Goal: Task Accomplishment & Management: Use online tool/utility

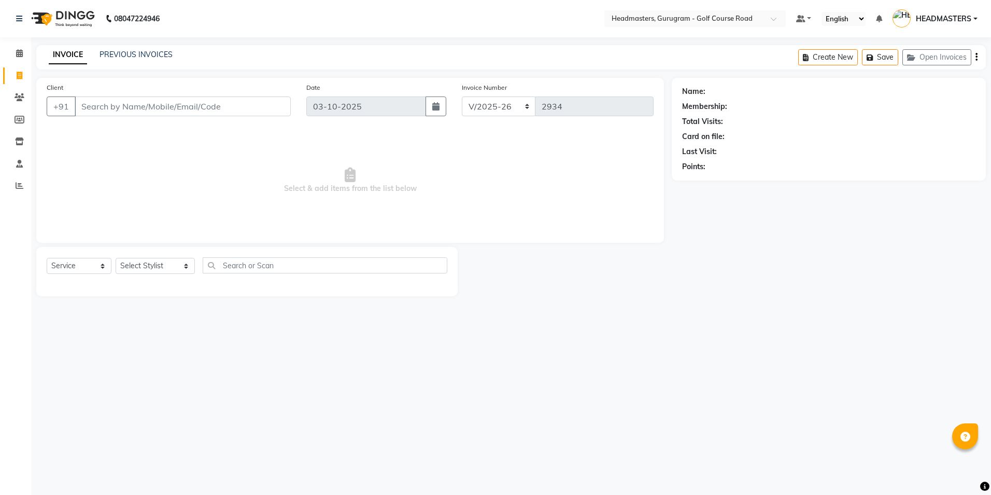
select select "7134"
select select "service"
click at [16, 92] on span at bounding box center [19, 98] width 18 height 12
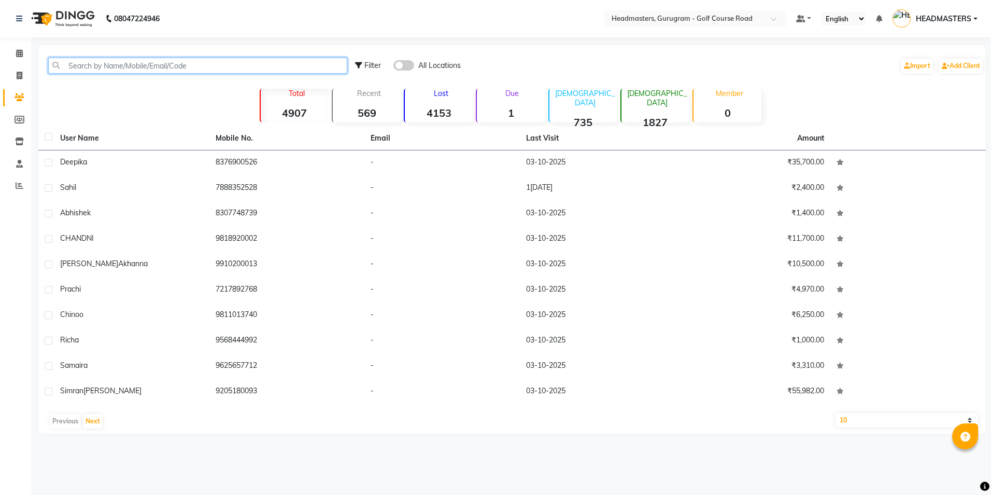
click at [82, 69] on input "text" at bounding box center [197, 66] width 299 height 16
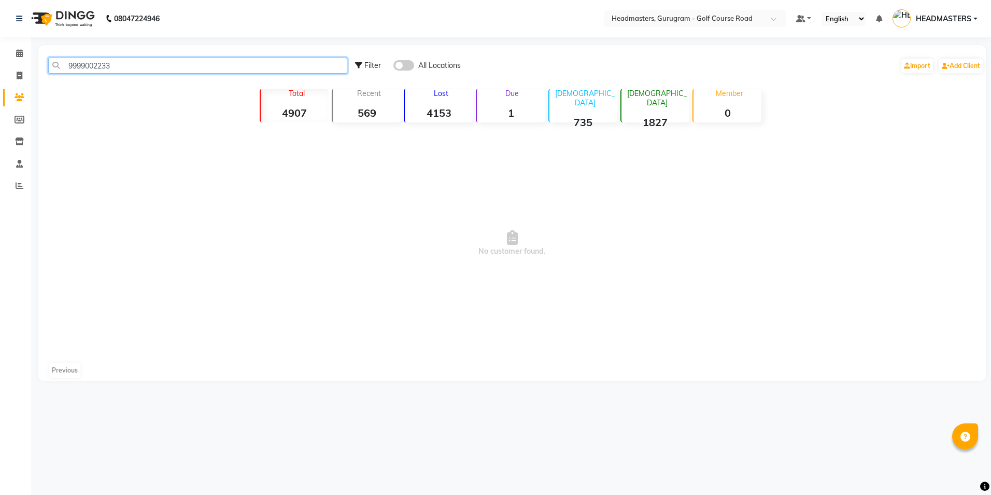
drag, startPoint x: 100, startPoint y: 65, endPoint x: 63, endPoint y: 68, distance: 36.4
click at [63, 68] on input "9999002233" at bounding box center [197, 66] width 299 height 16
type input "9999002233"
click at [15, 74] on span at bounding box center [19, 76] width 18 height 12
select select "7134"
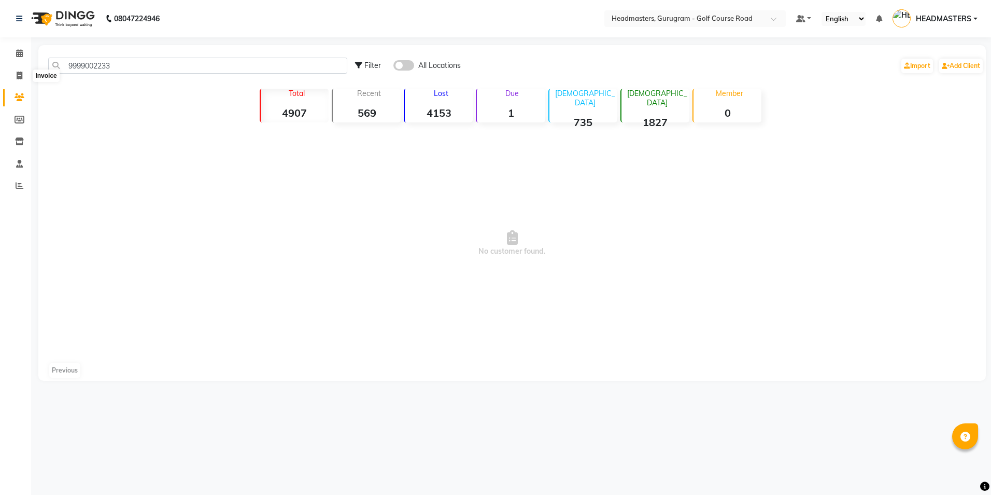
select select "service"
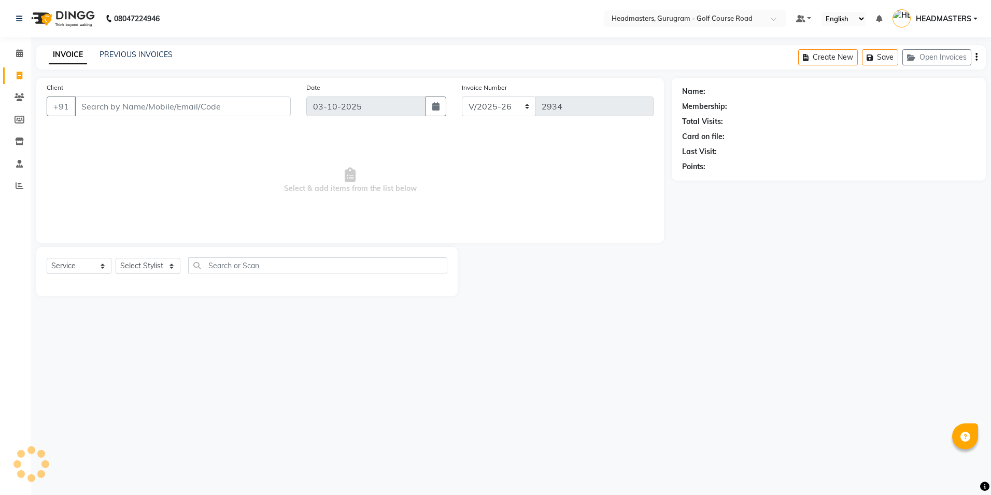
click at [81, 106] on input "Client" at bounding box center [183, 106] width 216 height 20
type input "9999002233"
click at [250, 106] on span "Add Client" at bounding box center [264, 106] width 41 height 10
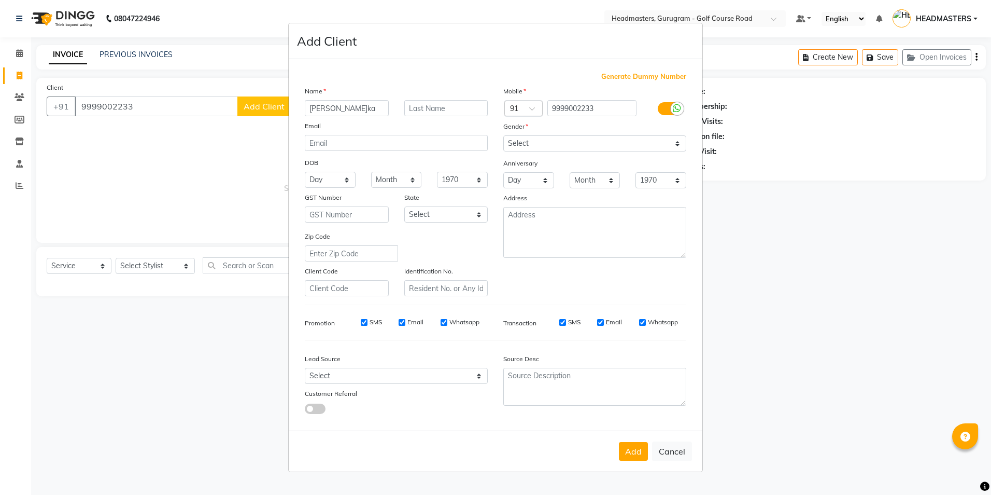
type input "[PERSON_NAME]ka"
click at [414, 110] on input "text" at bounding box center [446, 108] width 84 height 16
type input "Arora"
click at [530, 135] on select "Select [DEMOGRAPHIC_DATA] [DEMOGRAPHIC_DATA] Other Prefer Not To Say" at bounding box center [594, 143] width 183 height 16
select select "[DEMOGRAPHIC_DATA]"
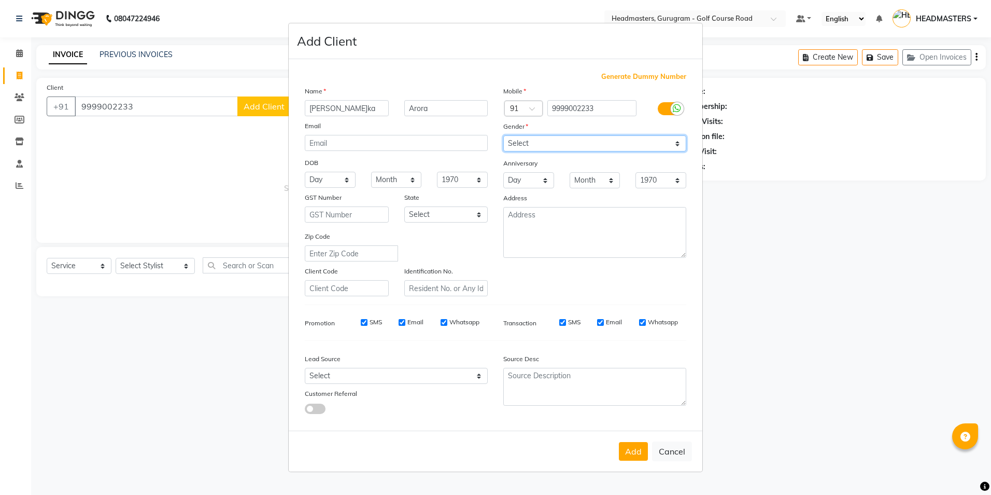
click at [503, 135] on select "Select [DEMOGRAPHIC_DATA] [DEMOGRAPHIC_DATA] Other Prefer Not To Say" at bounding box center [594, 143] width 183 height 16
click at [638, 457] on button "Add" at bounding box center [633, 451] width 29 height 19
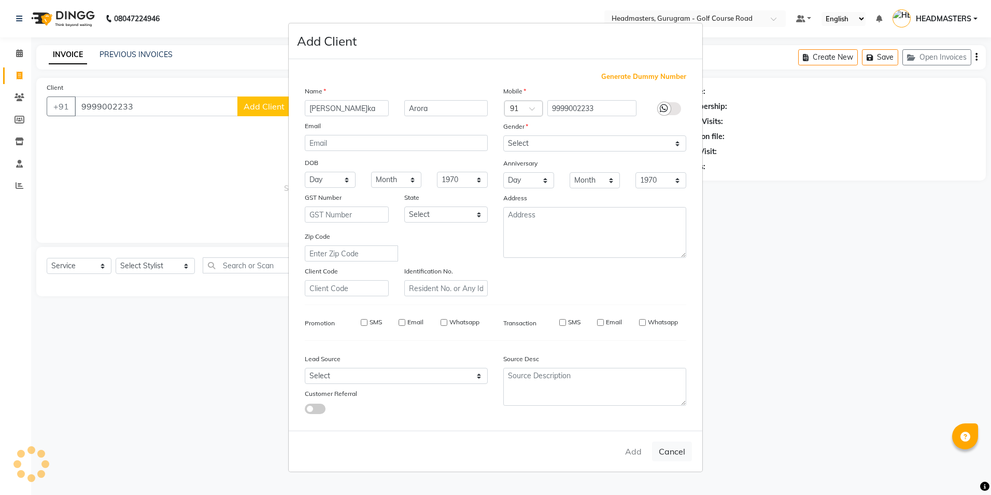
select select
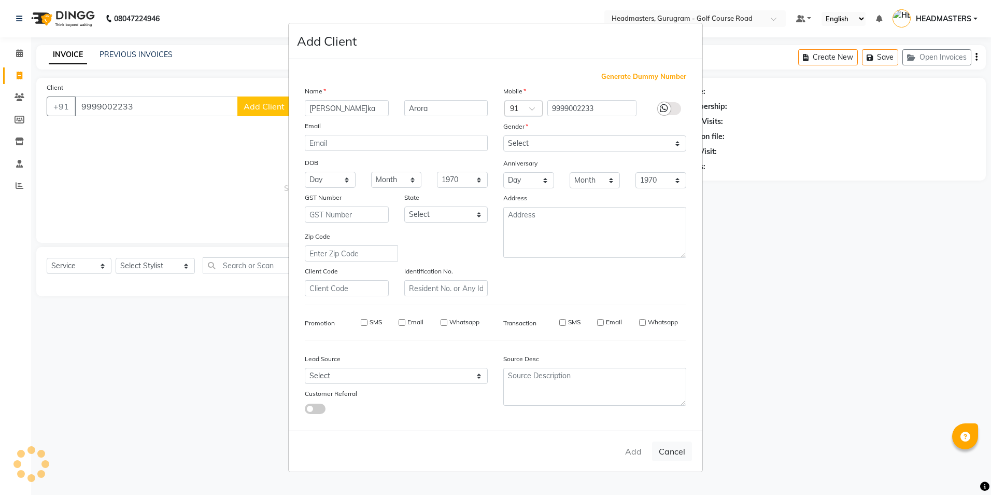
select select
checkbox input "false"
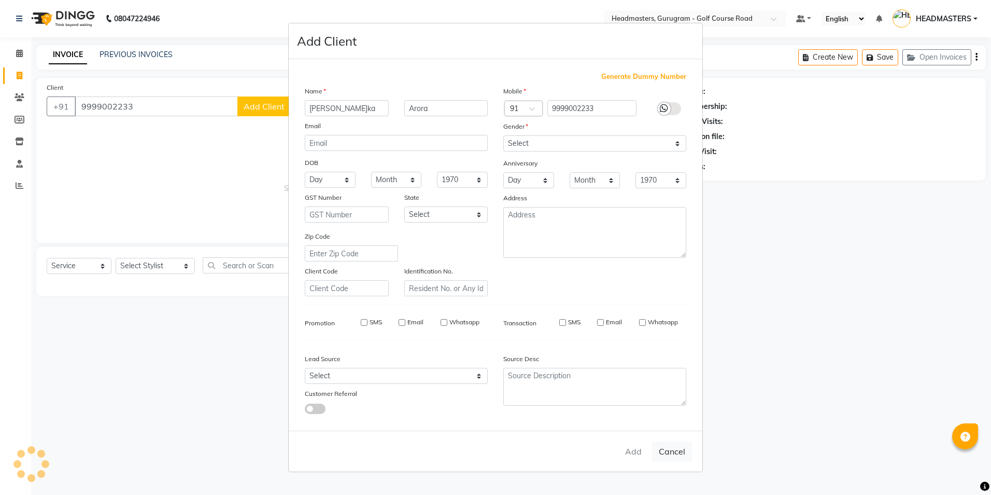
checkbox input "false"
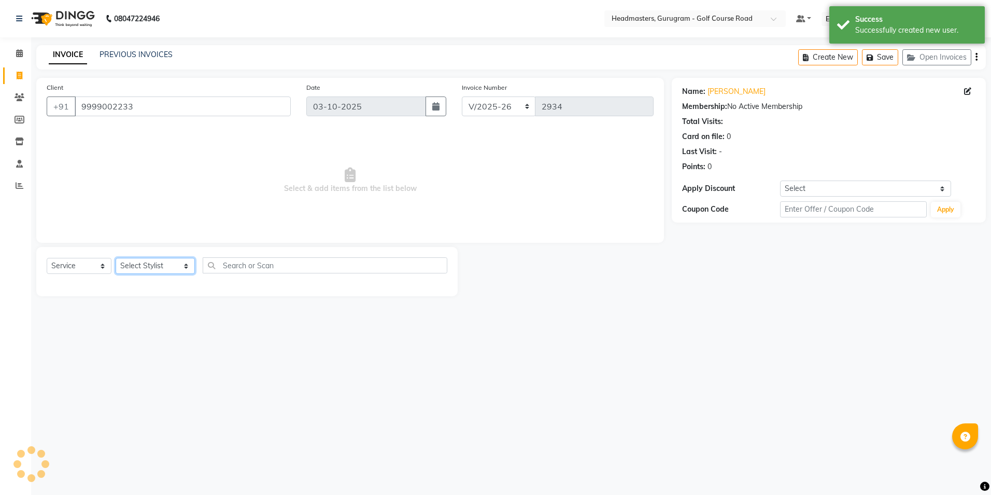
click at [135, 262] on select "Select Stylist Dev Gaurav HEADMASTER[PERSON_NAME] Artist[PERSON_NAME]ta Pooja[P…" at bounding box center [155, 266] width 79 height 16
select select "86583"
click at [116, 258] on select "Select Stylist Dev Gaurav HEADMASTER[PERSON_NAME] Artist[PERSON_NAME]ta Pooja[P…" at bounding box center [155, 266] width 79 height 16
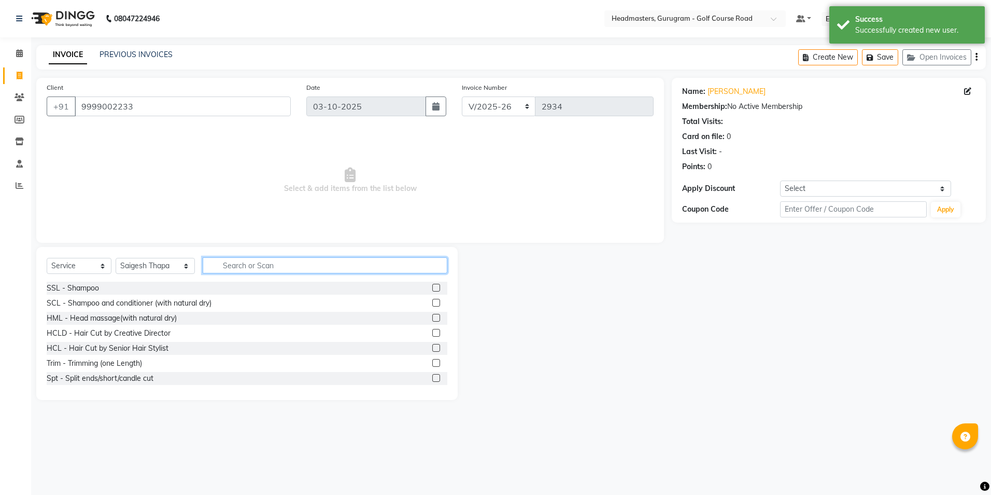
click at [216, 263] on input "text" at bounding box center [325, 265] width 244 height 16
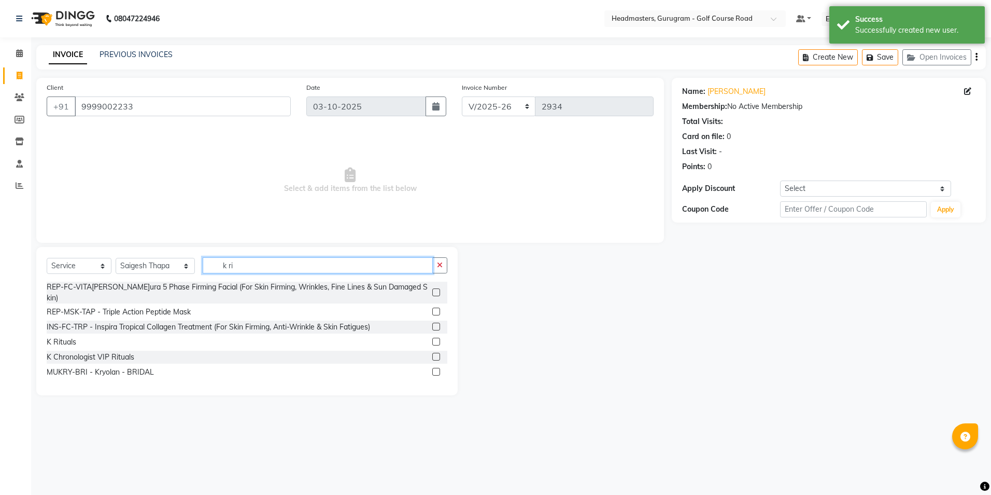
type input "k ri"
click at [433, 338] on label at bounding box center [436, 342] width 8 height 8
click at [433, 339] on input "checkbox" at bounding box center [435, 342] width 7 height 7
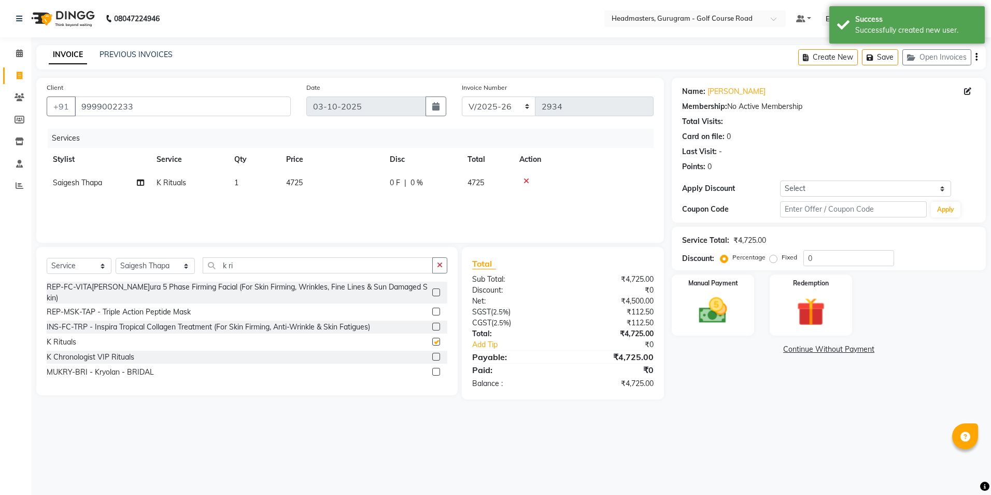
checkbox input "false"
click at [167, 267] on select "Select Stylist Dev Gaurav HEADMASTER[PERSON_NAME] Artist[PERSON_NAME]ta Pooja[P…" at bounding box center [155, 266] width 79 height 16
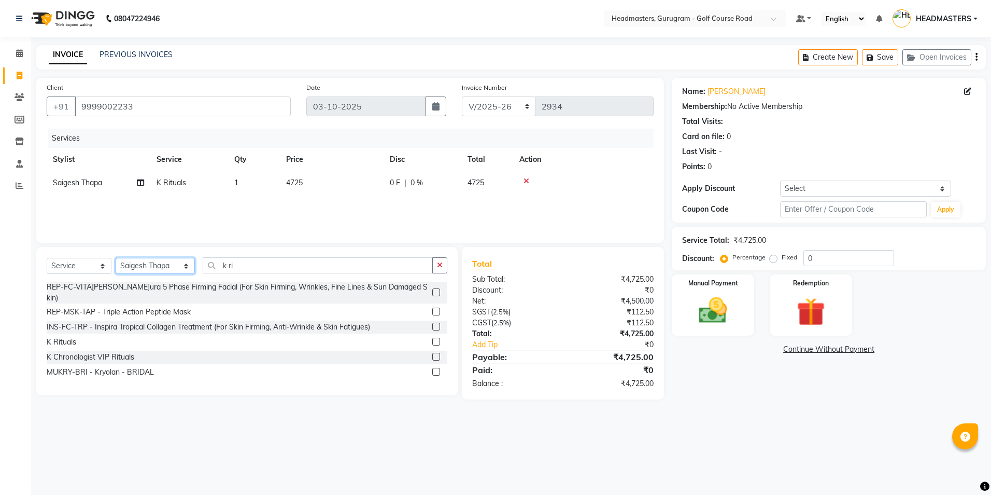
select select "85240"
click at [116, 258] on select "Select Stylist Dev Gaurav HEADMASTER[PERSON_NAME] Artist[PERSON_NAME]ta Pooja[P…" at bounding box center [155, 266] width 79 height 16
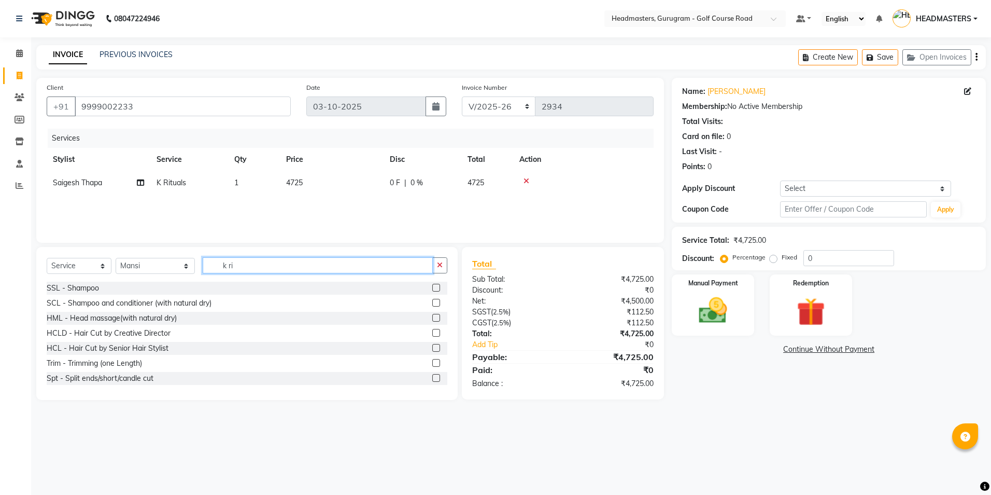
click at [244, 259] on input "k ri" at bounding box center [318, 265] width 230 height 16
type input "k"
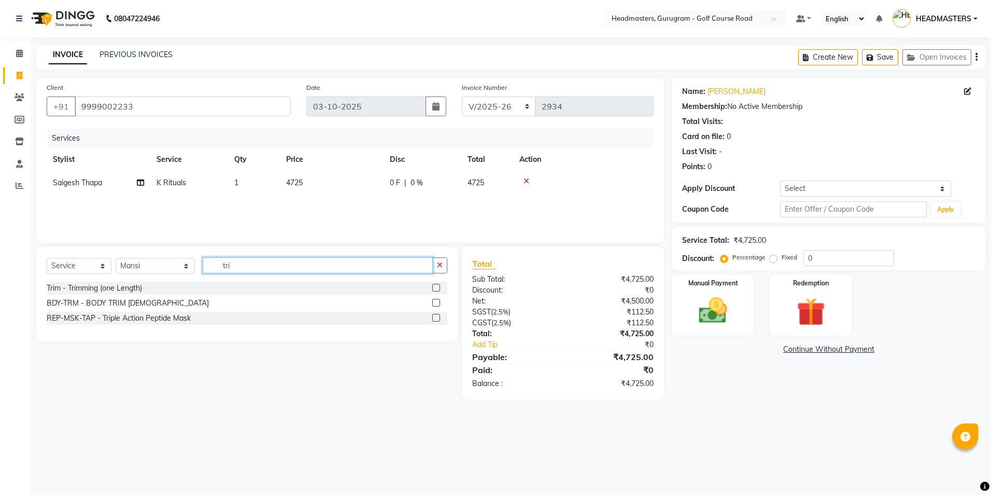
click at [281, 271] on input "tri" at bounding box center [318, 265] width 230 height 16
type input "t"
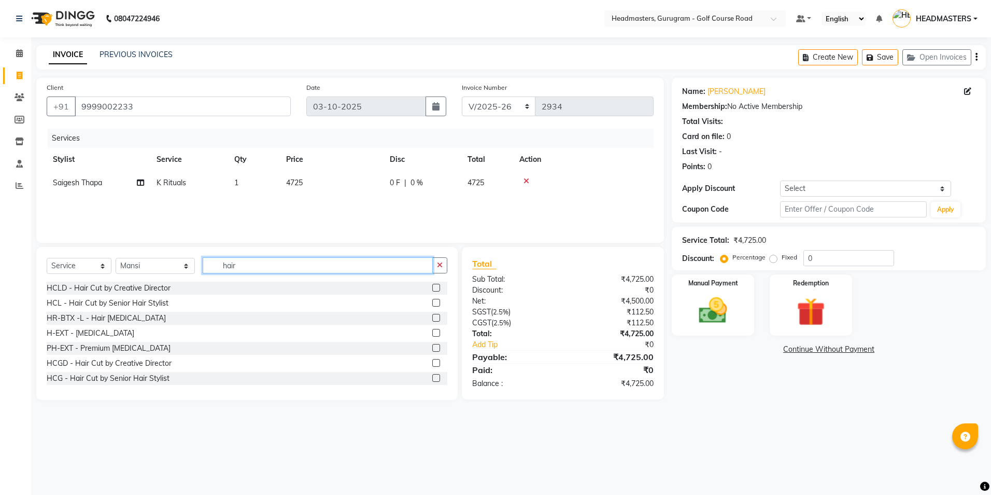
type input "hair"
click at [432, 287] on label at bounding box center [436, 288] width 8 height 8
click at [432, 287] on input "checkbox" at bounding box center [435, 288] width 7 height 7
checkbox input "true"
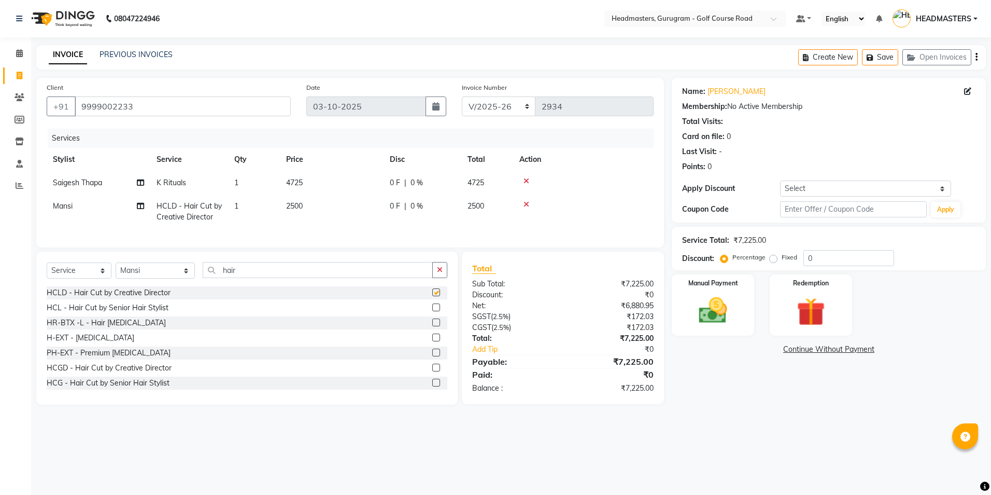
click at [340, 213] on td "2500" at bounding box center [332, 211] width 104 height 34
select select "85240"
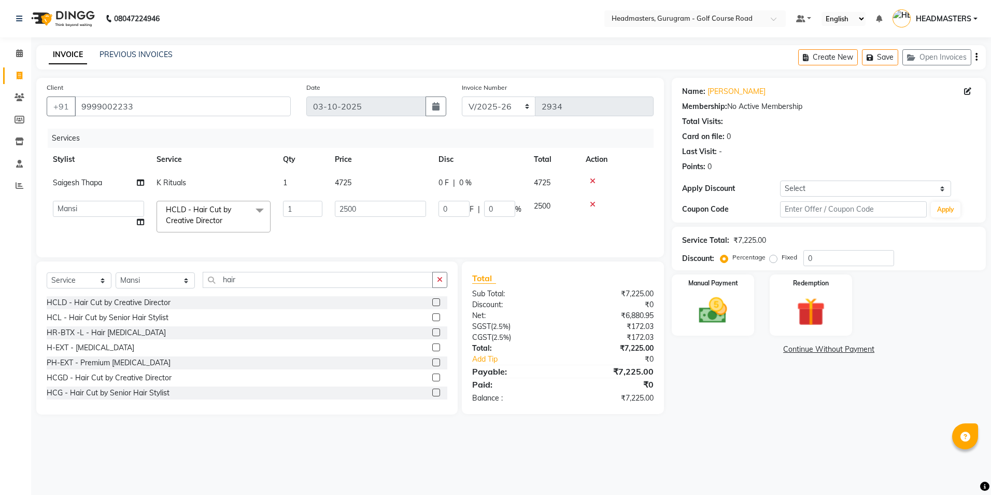
checkbox input "false"
click at [455, 211] on input "0" at bounding box center [454, 209] width 31 height 16
type input "1000"
click at [434, 240] on div "Services Stylist Service Qty Price Disc Total Action Saigesh Thapa K Rituals 1 …" at bounding box center [350, 188] width 607 height 118
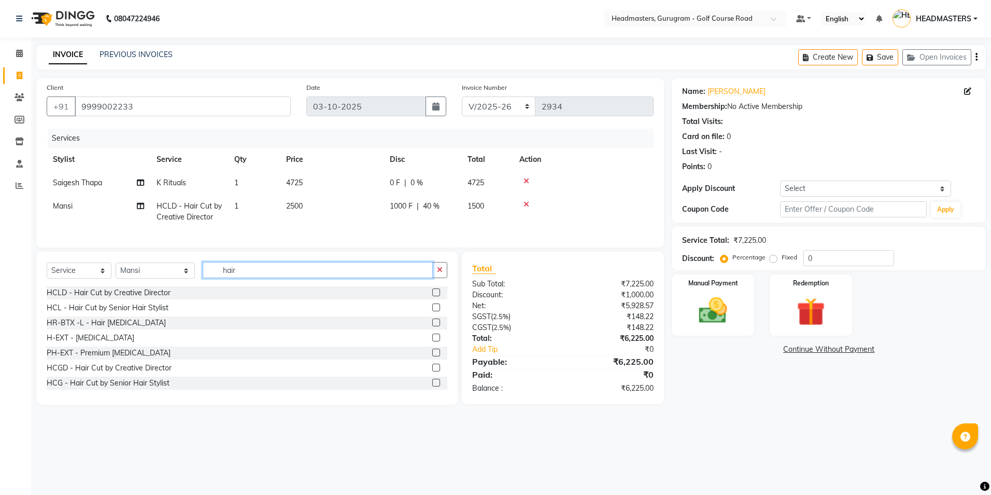
click at [248, 276] on input "hair" at bounding box center [318, 270] width 230 height 16
type input "h"
click at [242, 275] on input "text" at bounding box center [325, 270] width 244 height 16
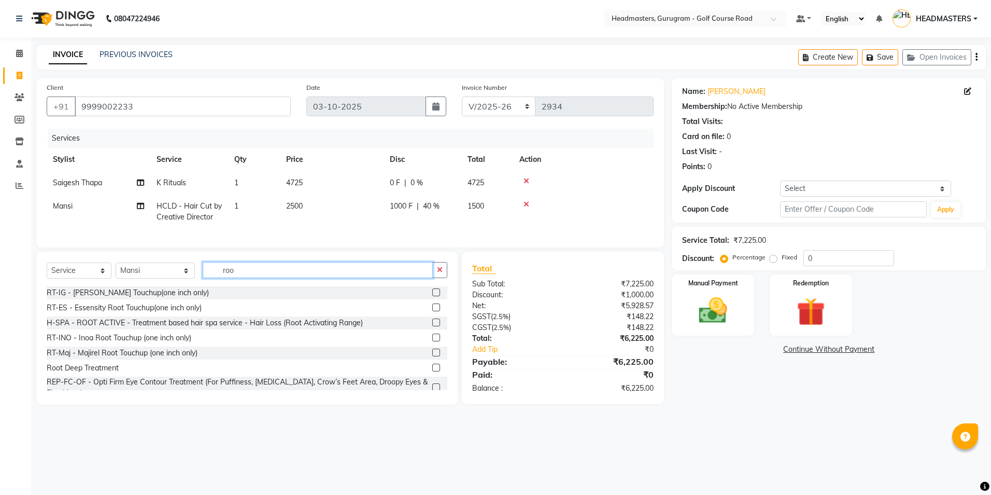
type input "roo"
click at [432, 341] on label at bounding box center [436, 337] width 8 height 8
click at [432, 341] on input "checkbox" at bounding box center [435, 337] width 7 height 7
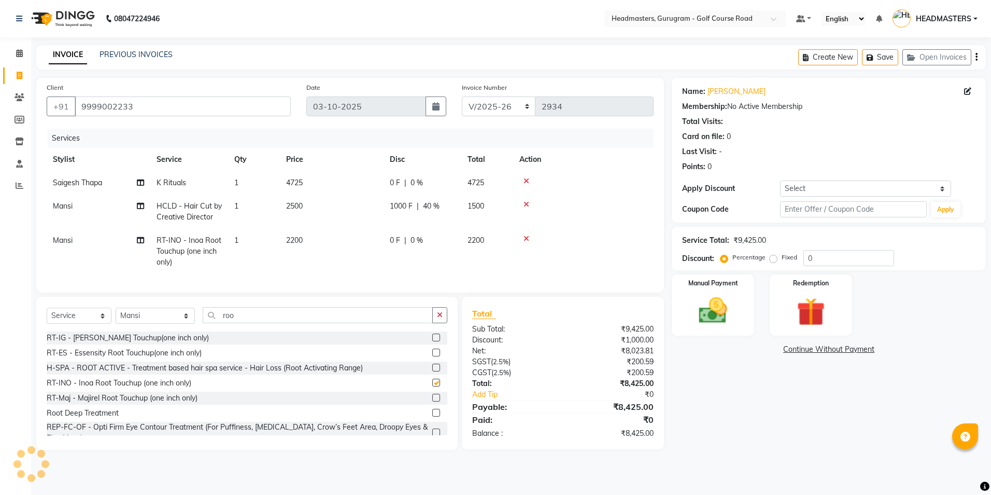
checkbox input "false"
click at [359, 203] on td "2500" at bounding box center [332, 211] width 104 height 34
select select "85240"
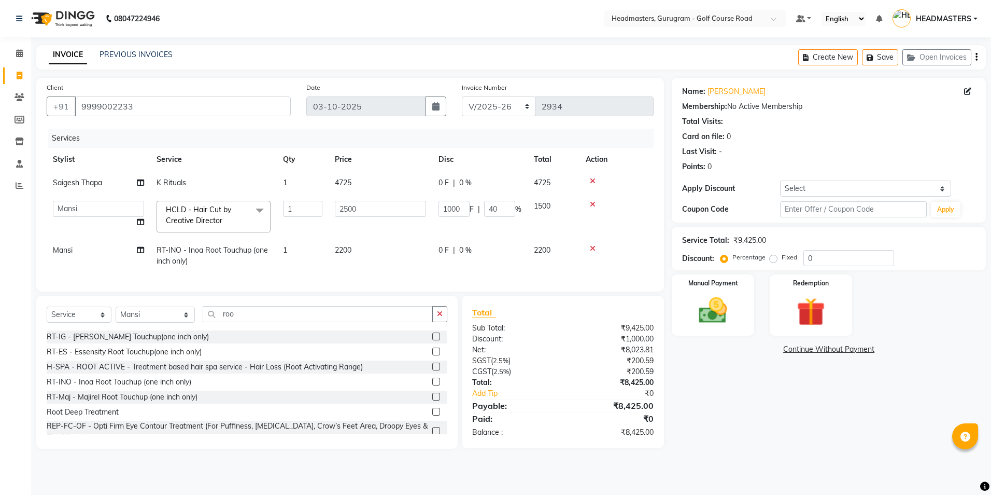
click at [450, 189] on td "0 F | 0 %" at bounding box center [479, 182] width 95 height 23
select select "86583"
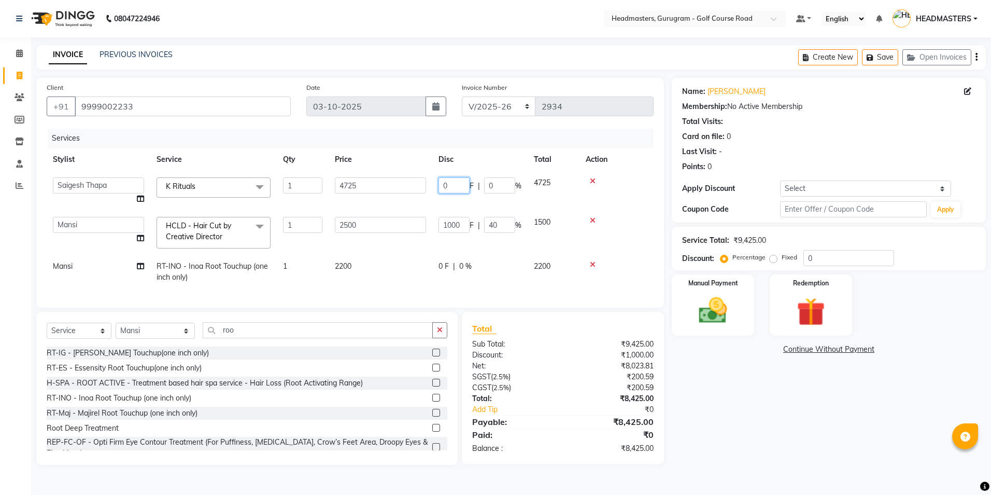
click at [460, 189] on input "0" at bounding box center [454, 185] width 31 height 16
type input "25"
click at [608, 242] on tbody "Dev Gaurav HEADMASTERS[PERSON_NAME] [PERSON_NAME] Nail Artist [PERSON_NAME]ita …" at bounding box center [350, 230] width 607 height 118
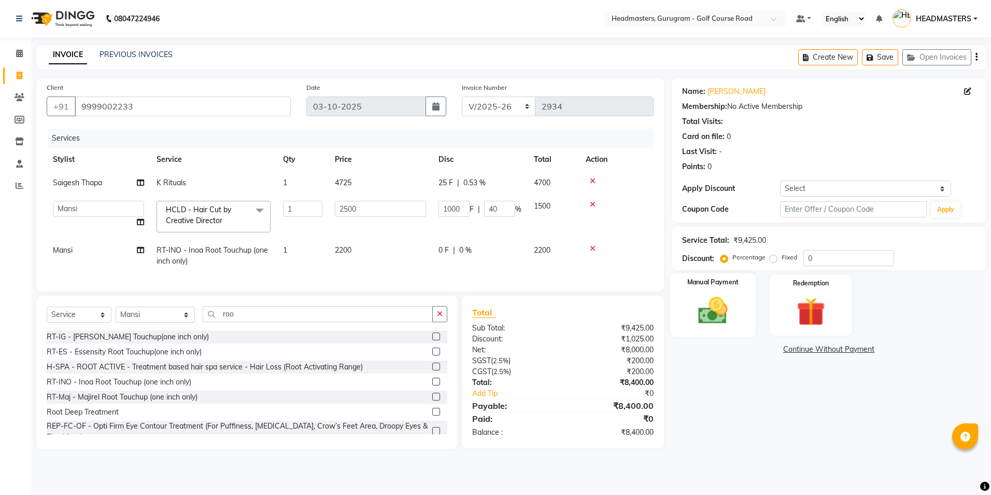
click at [730, 319] on img at bounding box center [713, 310] width 48 height 34
click at [777, 346] on span "CARD" at bounding box center [778, 350] width 22 height 12
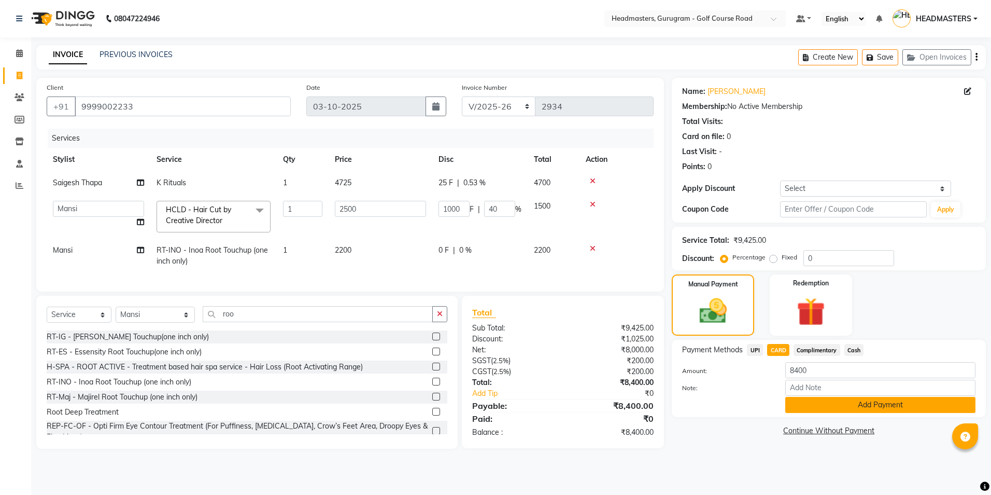
click at [809, 406] on button "Add Payment" at bounding box center [880, 405] width 190 height 16
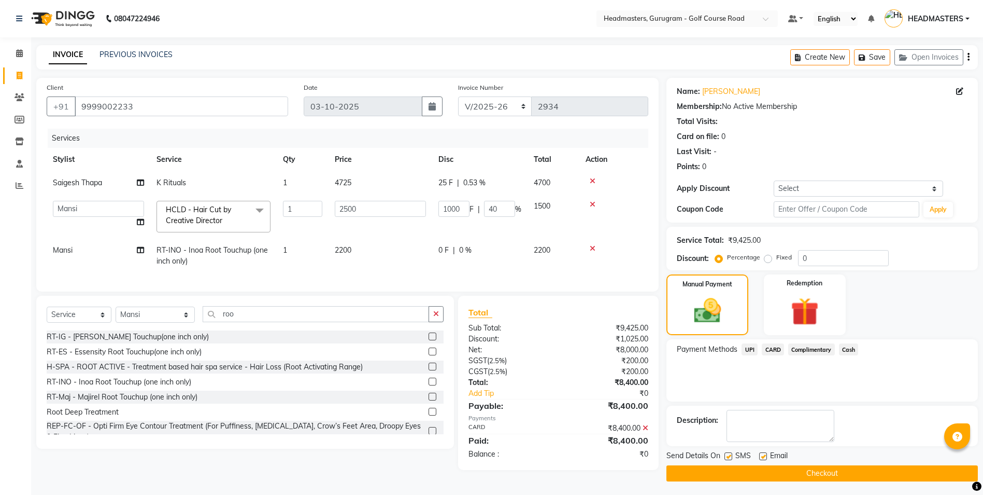
click at [819, 474] on button "Checkout" at bounding box center [823, 473] width 312 height 16
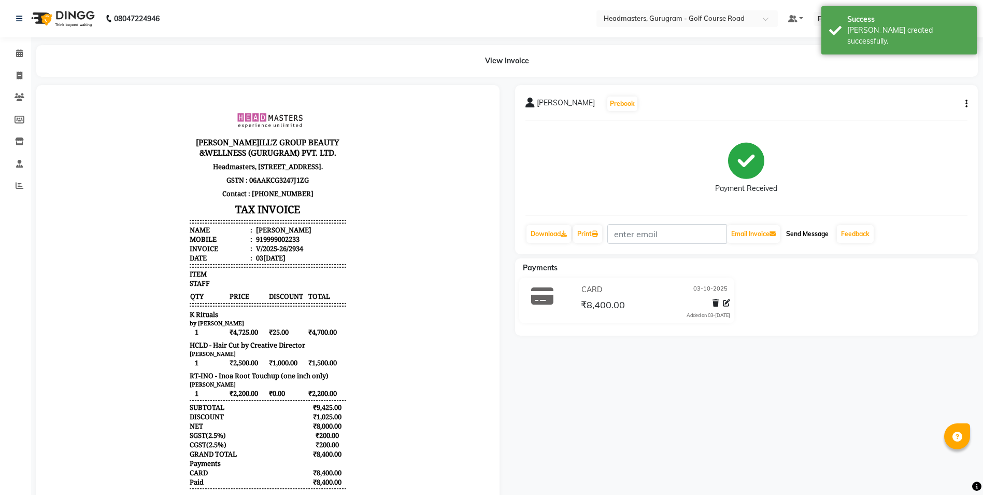
click at [826, 234] on button "Send Message" at bounding box center [807, 234] width 51 height 18
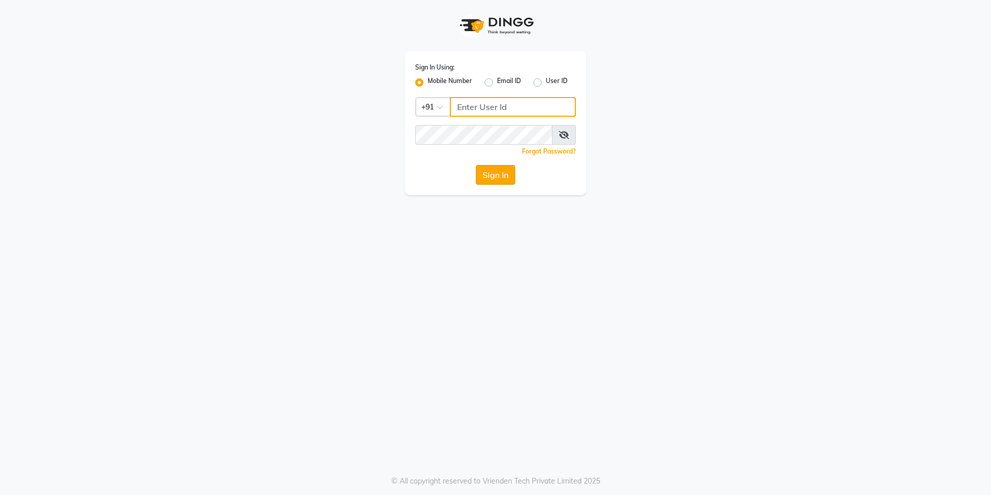
type input "9815075777"
click at [484, 171] on button "Sign In" at bounding box center [495, 175] width 39 height 20
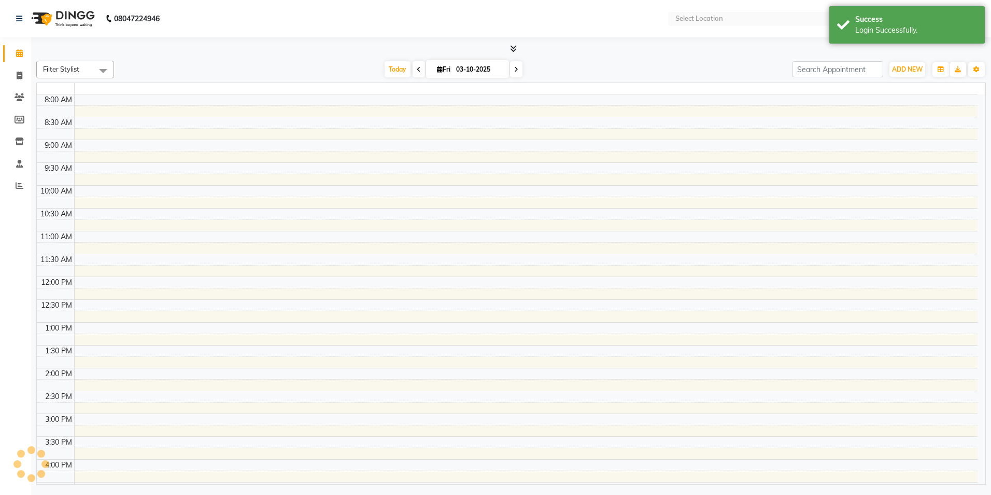
select select "en"
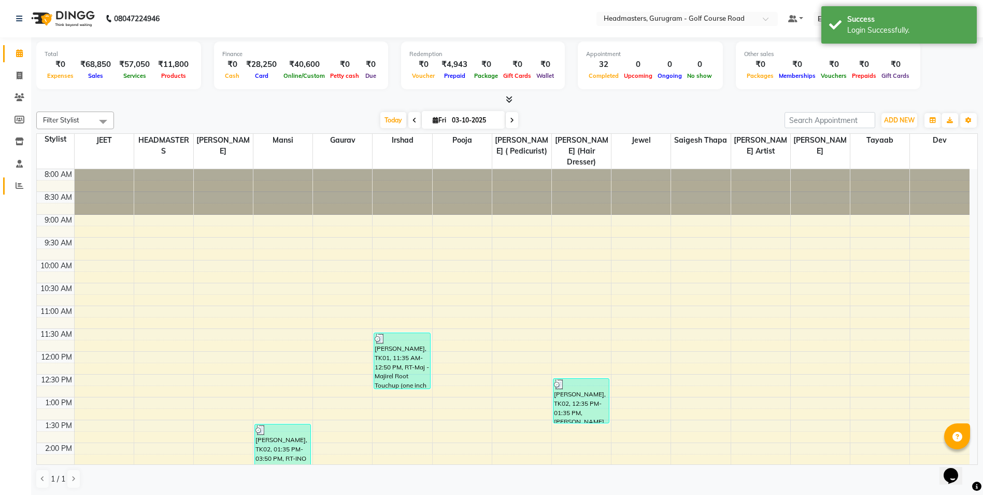
click at [8, 188] on link "Reports" at bounding box center [15, 185] width 25 height 17
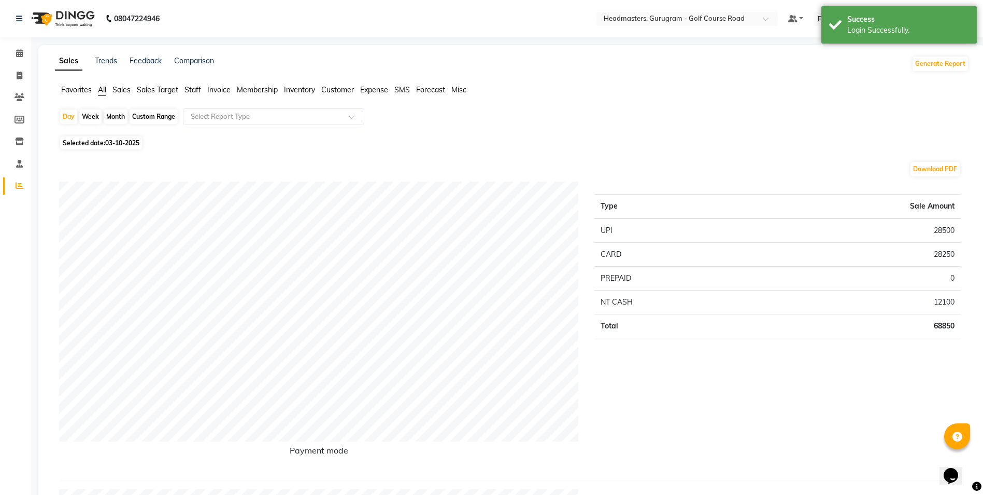
click at [89, 118] on div "Week" at bounding box center [90, 116] width 22 height 15
select select "10"
select select "2025"
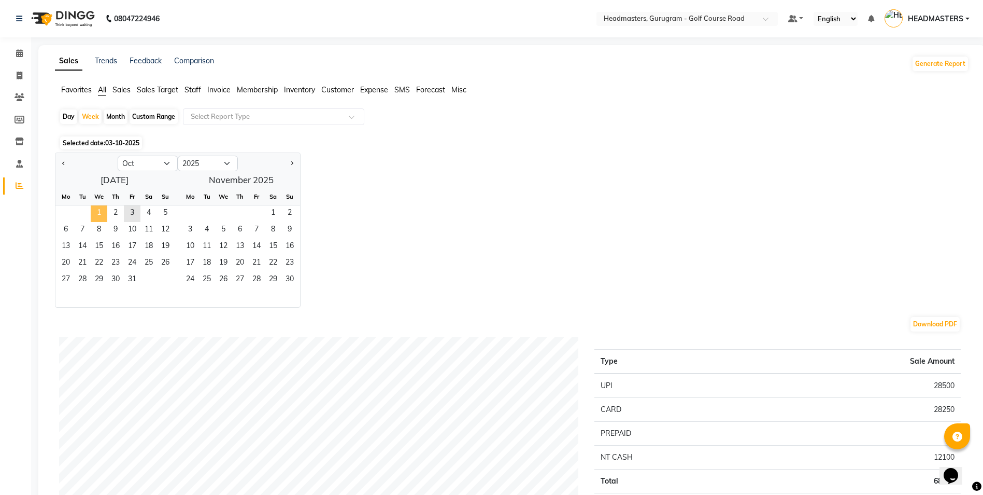
click at [93, 210] on span "1" at bounding box center [99, 213] width 17 height 17
